Goal: Task Accomplishment & Management: Manage account settings

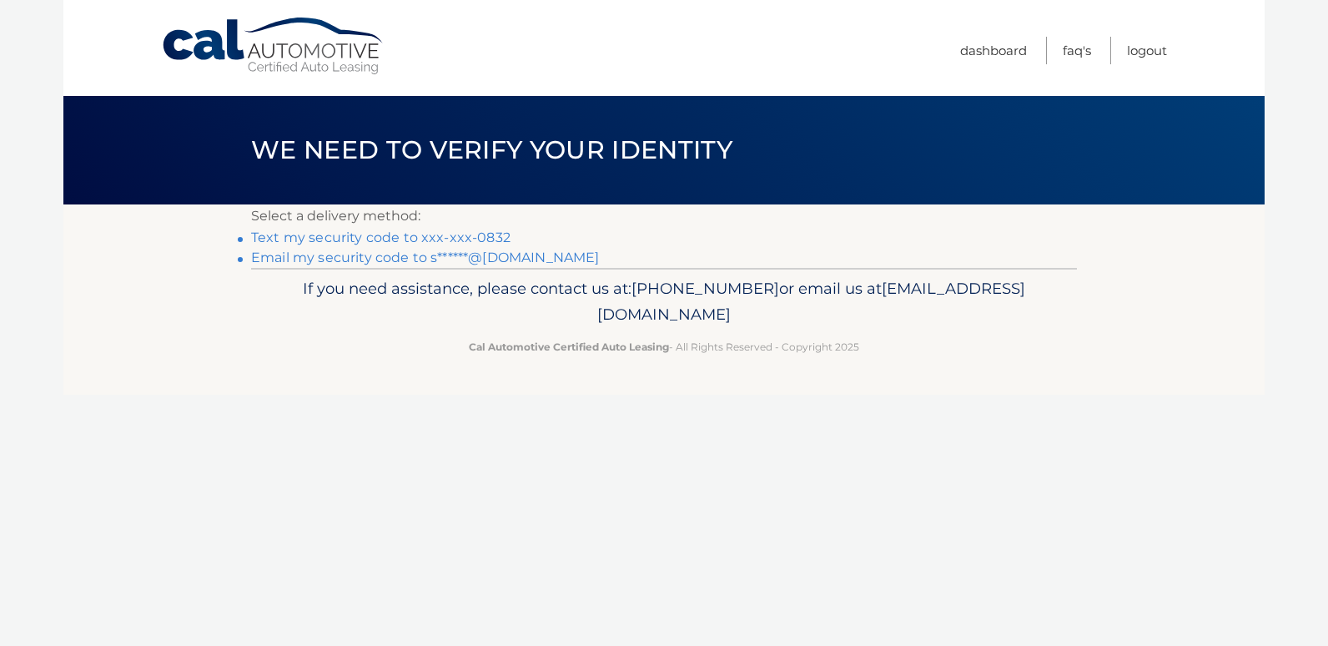
click at [328, 240] on link "Text my security code to xxx-xxx-0832" at bounding box center [380, 237] width 259 height 16
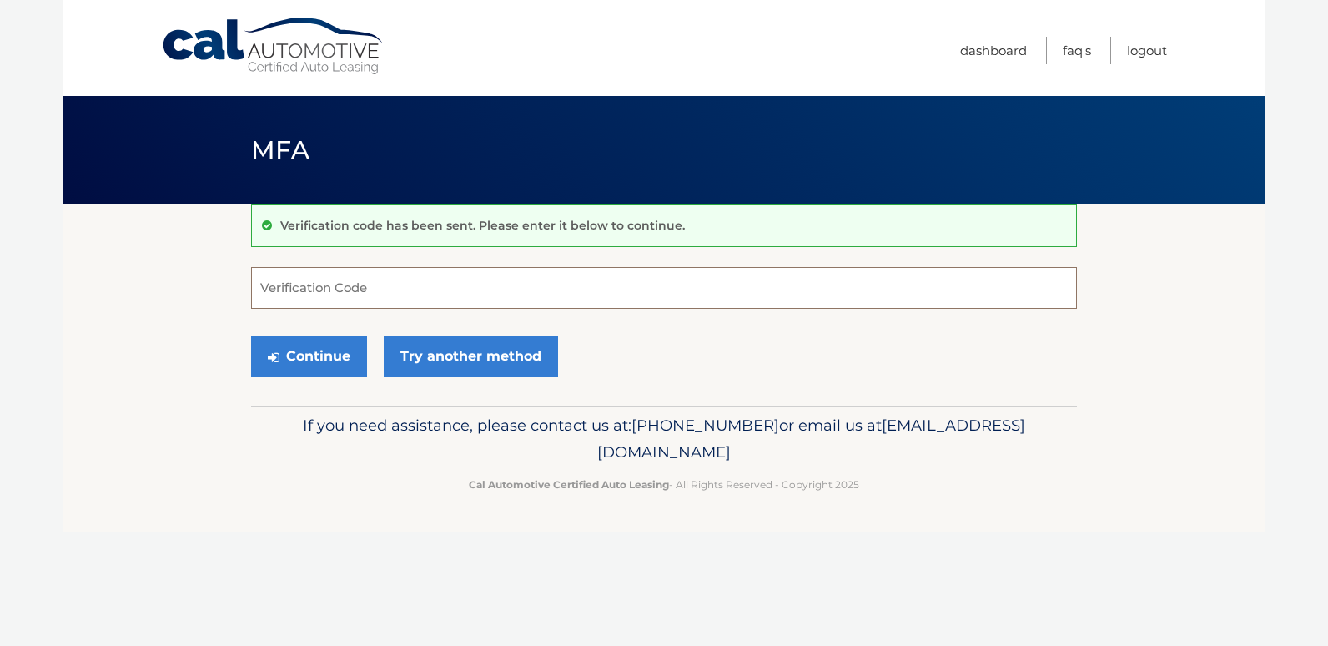
click at [345, 289] on input "Verification Code" at bounding box center [664, 288] width 826 height 42
type input "8"
click at [1155, 599] on div "Cal Automotive Menu Dashboard FAQ's Logout MFA" at bounding box center [663, 323] width 1201 height 646
